Goal: Task Accomplishment & Management: Use online tool/utility

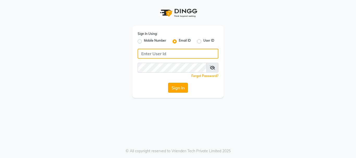
type input "[EMAIL_ADDRESS][DOMAIN_NAME]"
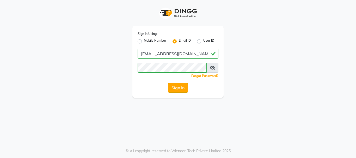
click at [175, 85] on button "Sign In" at bounding box center [178, 88] width 20 height 10
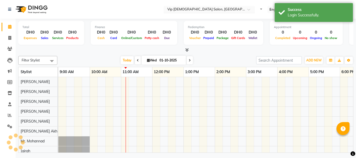
scroll to position [7, 0]
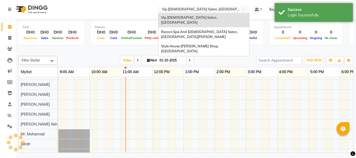
click at [203, 12] on input "text" at bounding box center [199, 9] width 76 height 5
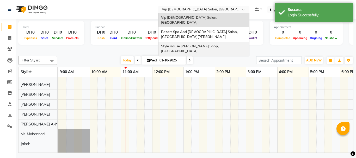
click at [193, 44] on span "Style House [PERSON_NAME] Shop, [GEOGRAPHIC_DATA]" at bounding box center [190, 48] width 58 height 9
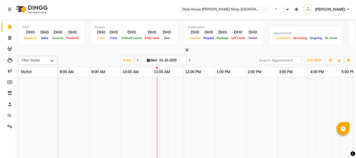
select select "en"
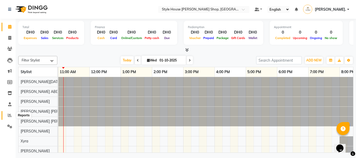
click at [8, 117] on span at bounding box center [9, 116] width 9 height 6
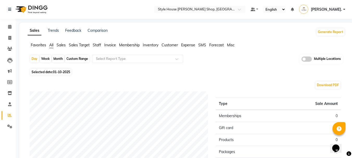
click at [97, 45] on span "Staff" at bounding box center [97, 45] width 8 height 5
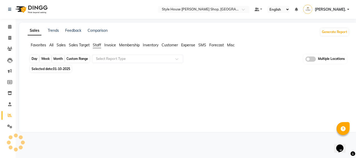
click at [36, 59] on div "Day" at bounding box center [34, 58] width 9 height 7
select select "10"
select select "2025"
click at [34, 59] on div "Day" at bounding box center [34, 58] width 9 height 7
select select "10"
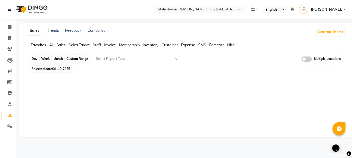
select select "2025"
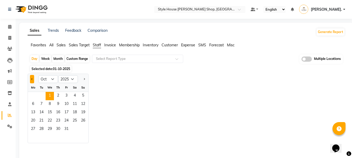
click at [31, 77] on button "Previous month" at bounding box center [32, 79] width 4 height 8
select select "9"
click at [40, 130] on span "30" at bounding box center [41, 129] width 8 height 8
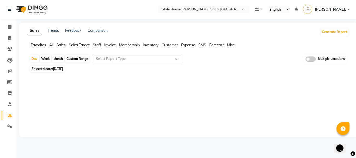
click at [45, 69] on span "Selected date: 30-09-2025" at bounding box center [47, 69] width 34 height 7
select select "9"
select select "2025"
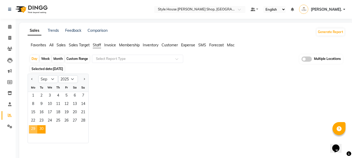
click at [30, 125] on span "29" at bounding box center [33, 129] width 8 height 8
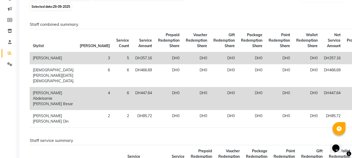
scroll to position [63, 0]
